Goal: Information Seeking & Learning: Check status

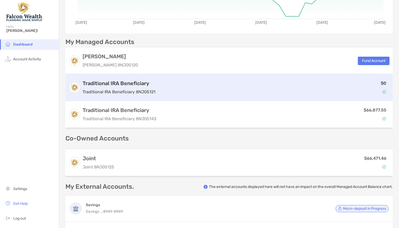
scroll to position [160, 0]
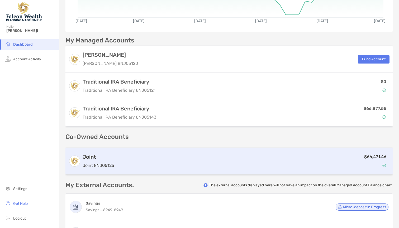
click at [327, 162] on div "$66,471.46" at bounding box center [252, 161] width 273 height 15
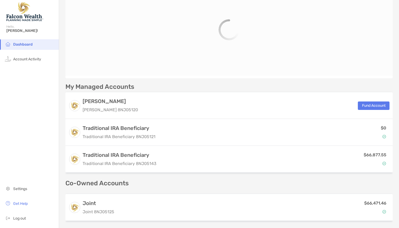
scroll to position [114, 0]
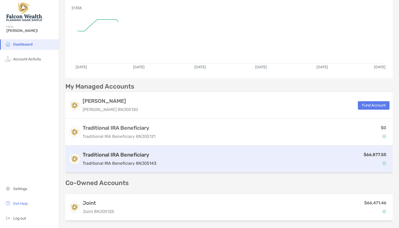
click at [110, 155] on h3 "Traditional IRA Beneficiary" at bounding box center [120, 155] width 74 height 6
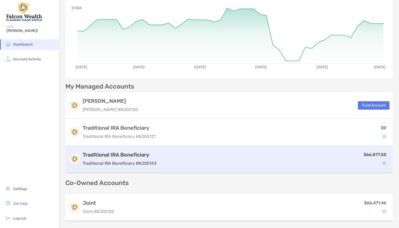
click at [110, 155] on h3 "Traditional IRA Beneficiary" at bounding box center [120, 155] width 74 height 6
click at [136, 151] on div "Traditional IRA Beneficiary Traditional IRA Beneficiary 8NJ05143 $66,877.55" at bounding box center [228, 159] width 327 height 27
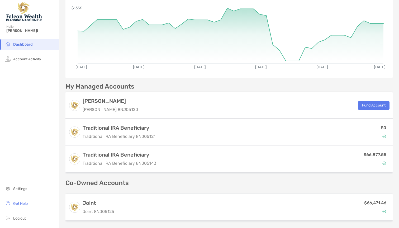
click at [158, 177] on div "My Managed Accounts [PERSON_NAME] [PERSON_NAME] 8NJ05120 Fund Account Tradition…" at bounding box center [228, 214] width 327 height 262
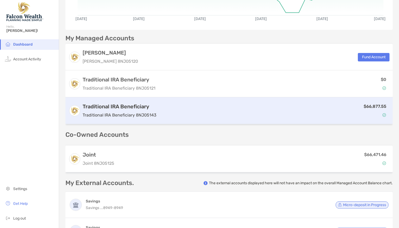
scroll to position [195, 0]
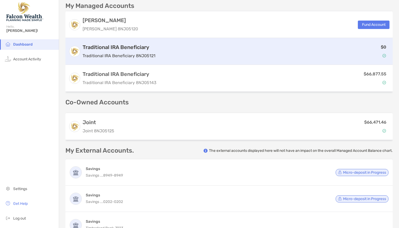
click at [151, 61] on div "Traditional IRA Beneficiary Traditional IRA Beneficiary 8NJ05121 $0" at bounding box center [228, 51] width 327 height 27
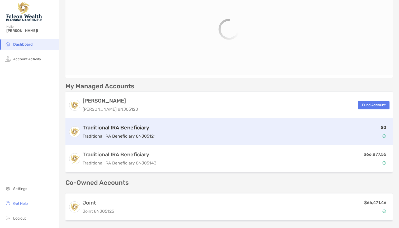
scroll to position [54, 0]
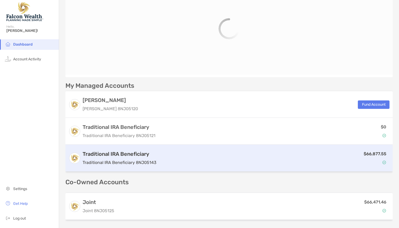
click at [119, 166] on p "Traditional IRA Beneficiary 8NJ05143" at bounding box center [120, 162] width 74 height 7
click at [110, 154] on h3 "Traditional IRA Beneficiary" at bounding box center [120, 154] width 74 height 6
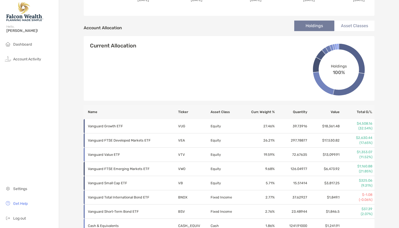
click at [343, 28] on li "Asset Classes" at bounding box center [354, 26] width 40 height 11
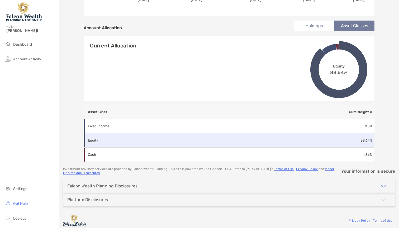
click at [214, 143] on td "Equity" at bounding box center [190, 141] width 213 height 14
